Goal: Task Accomplishment & Management: Use online tool/utility

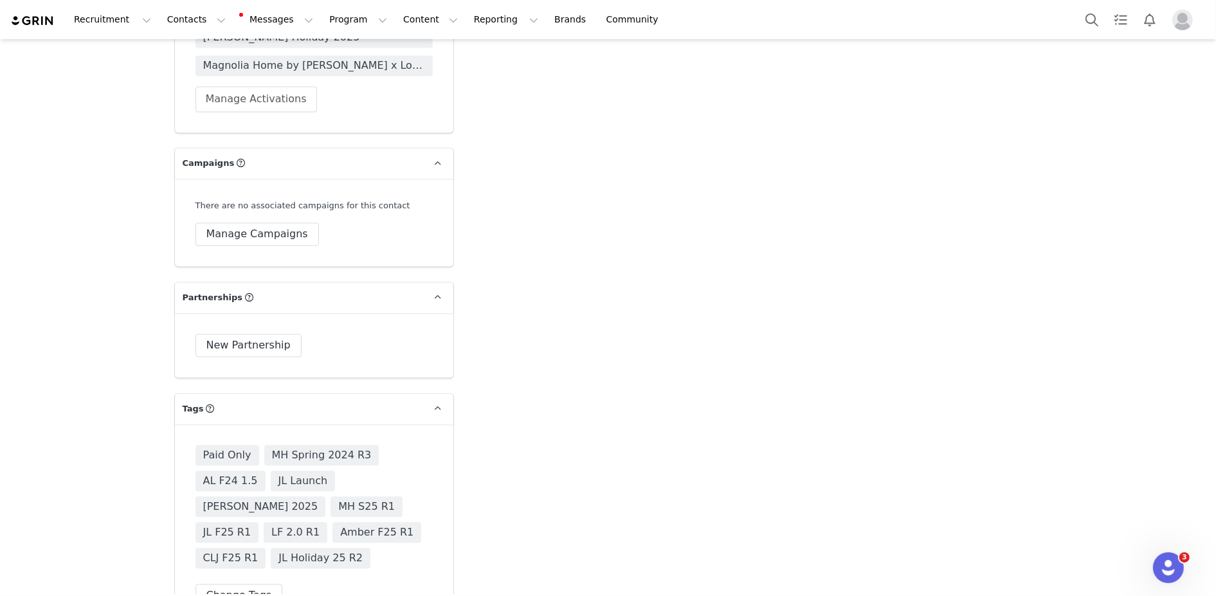
scroll to position [2683, 0]
click at [1090, 24] on button "Search" at bounding box center [1092, 19] width 28 height 29
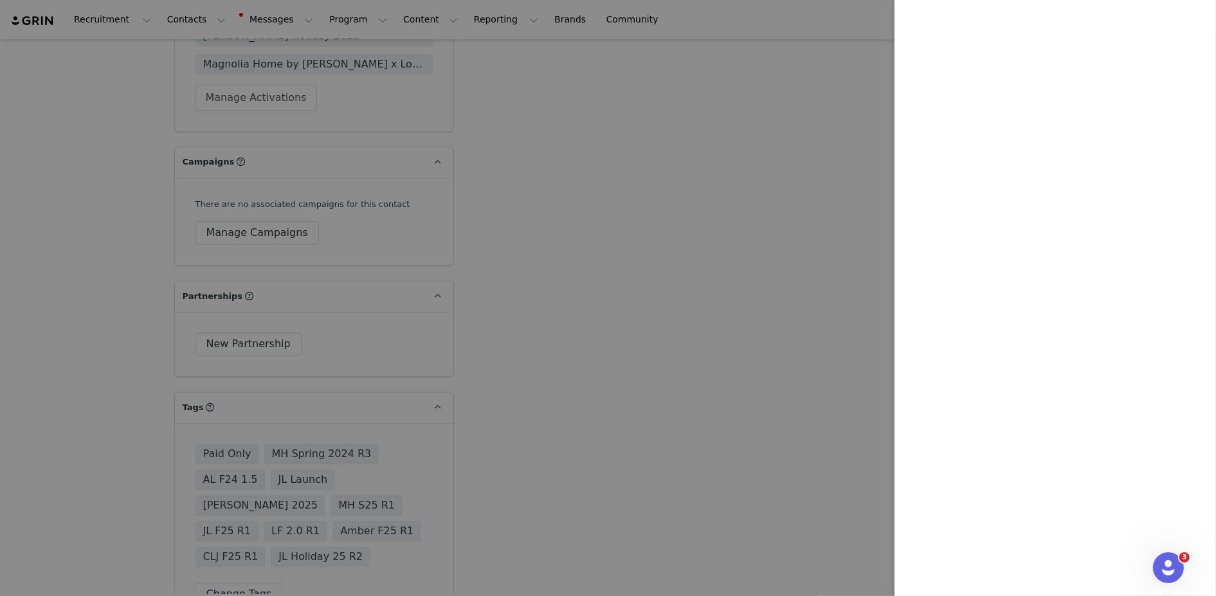
click at [564, 301] on div at bounding box center [608, 298] width 1216 height 596
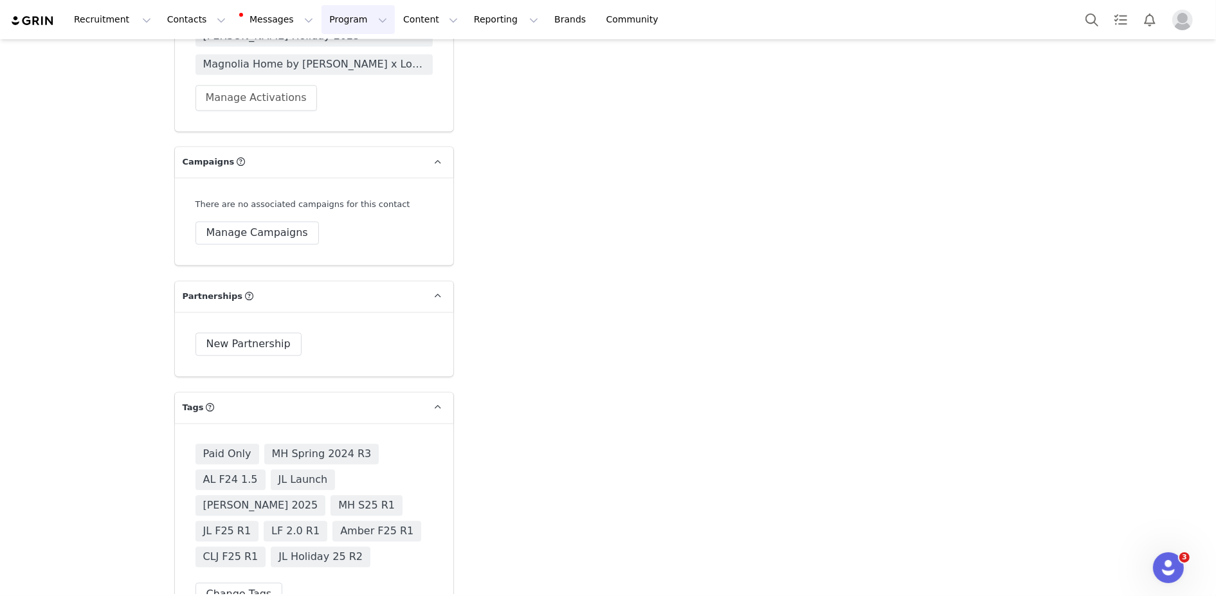
click at [334, 23] on button "Program Program" at bounding box center [358, 19] width 73 height 29
click at [337, 62] on p "Activations" at bounding box center [337, 57] width 50 height 14
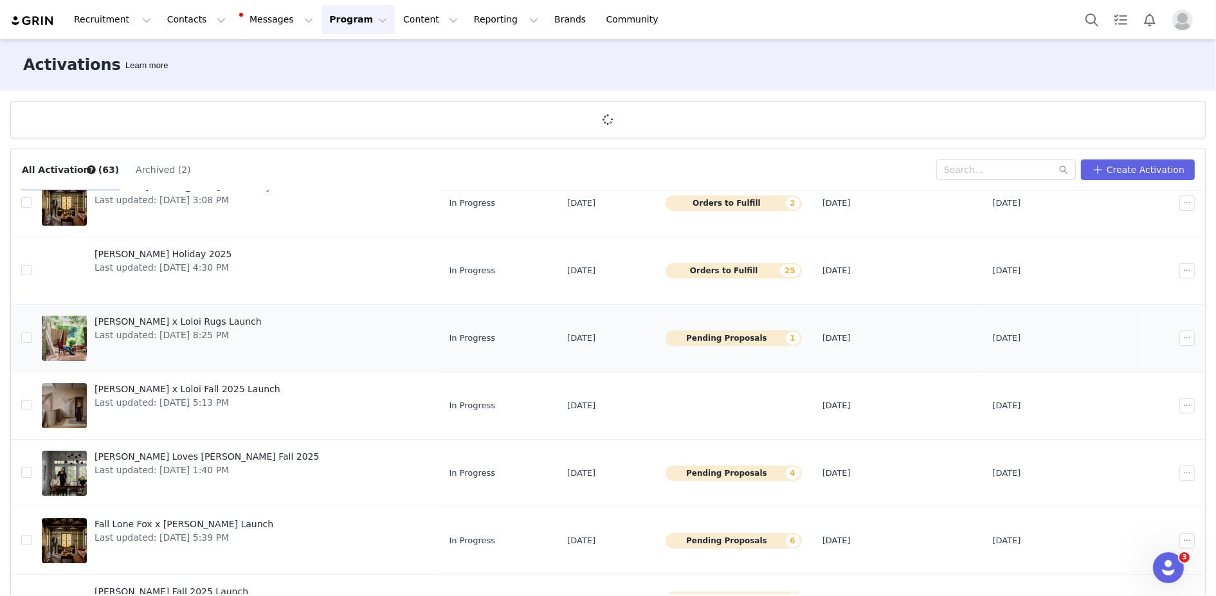
scroll to position [77, 0]
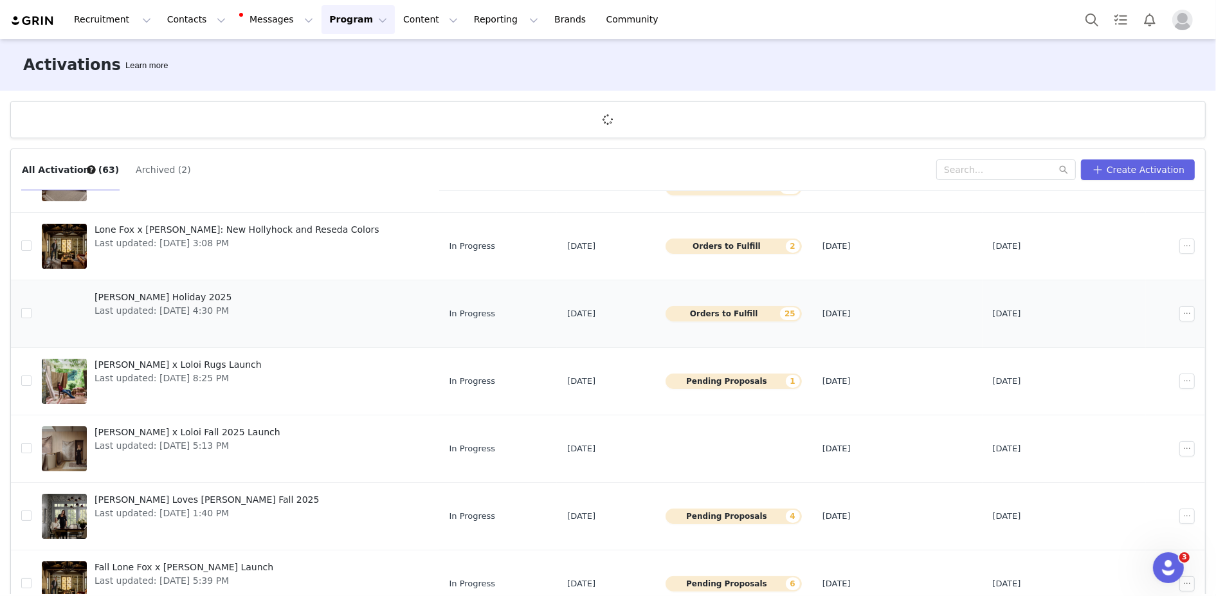
click at [63, 311] on div at bounding box center [64, 313] width 45 height 45
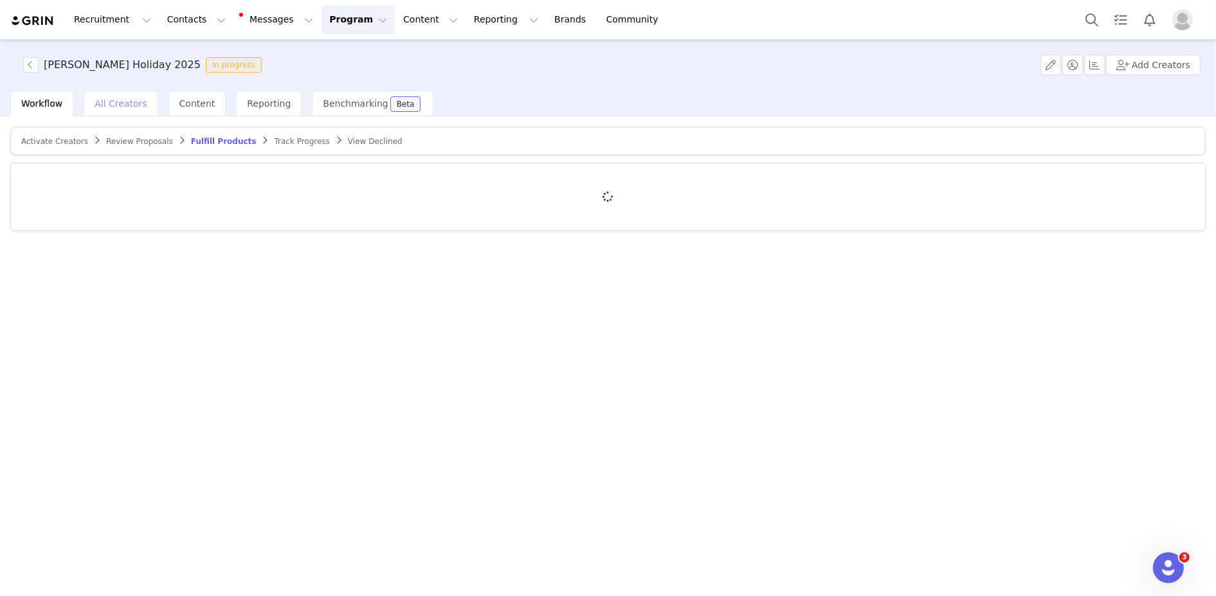
click at [108, 100] on span "All Creators" at bounding box center [121, 103] width 52 height 10
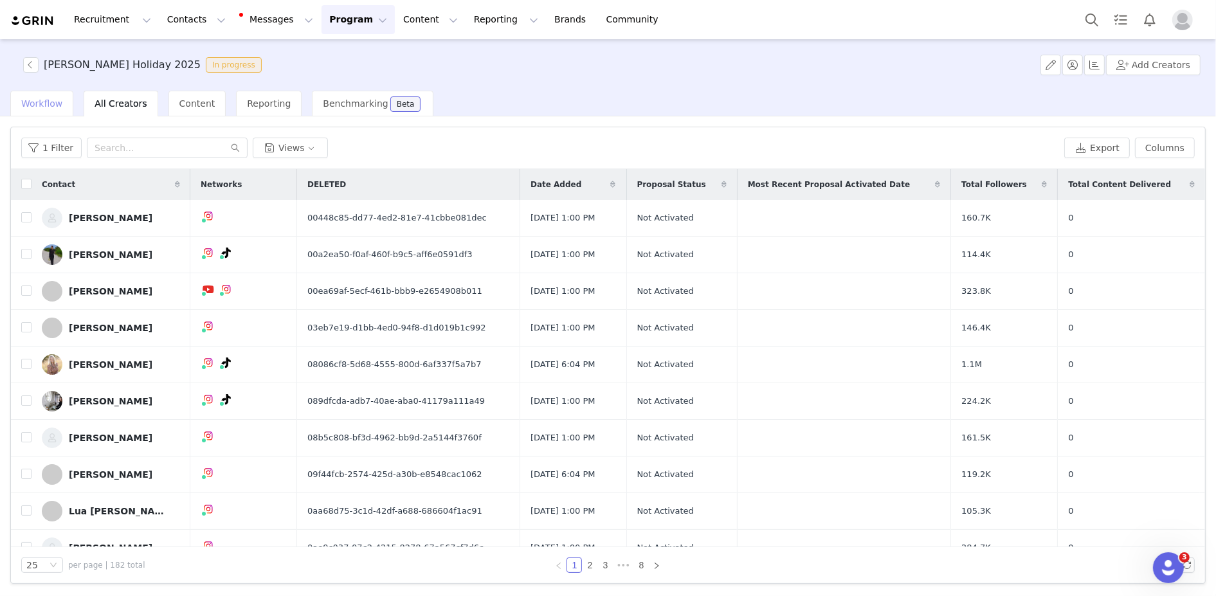
click at [42, 103] on span "Workflow" at bounding box center [41, 103] width 41 height 10
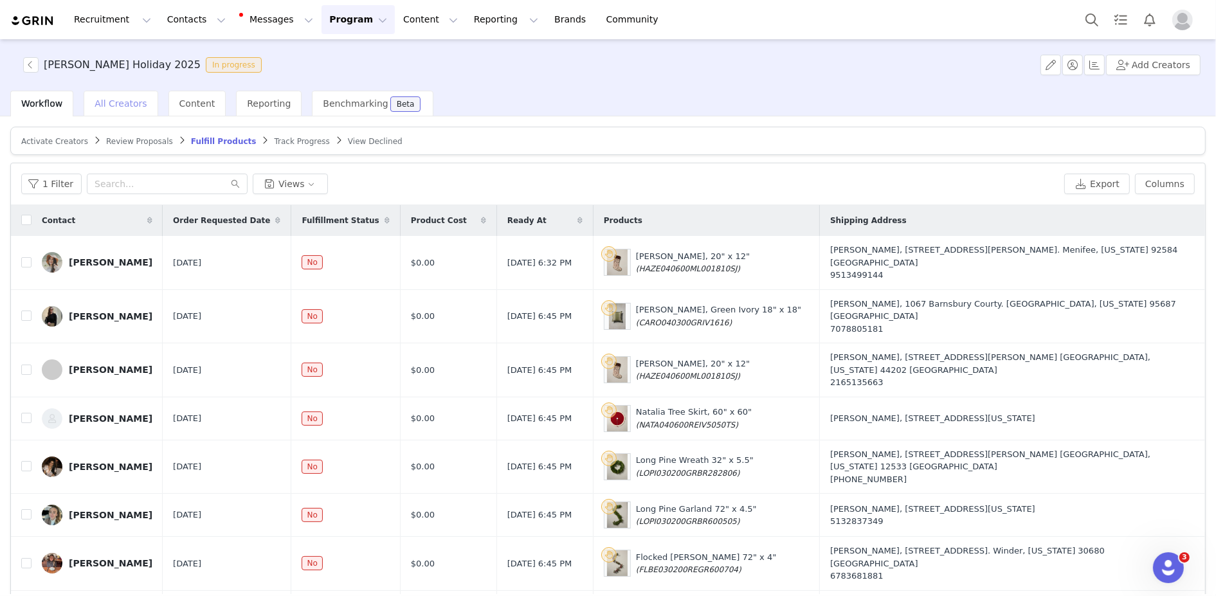
click at [119, 104] on span "All Creators" at bounding box center [121, 103] width 52 height 10
